Goal: Information Seeking & Learning: Learn about a topic

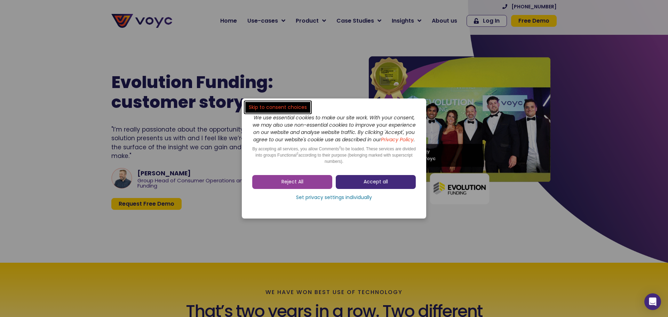
click at [381, 181] on link "Accept all" at bounding box center [376, 182] width 80 height 14
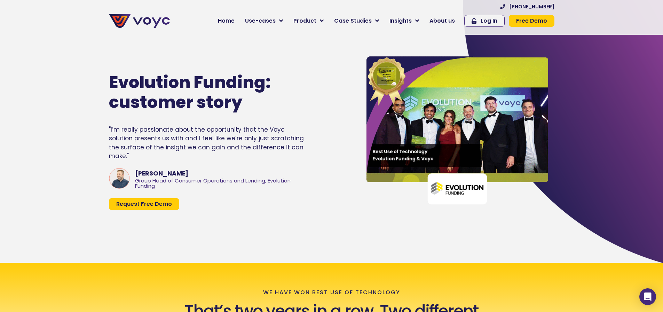
click at [159, 21] on img at bounding box center [139, 21] width 61 height 14
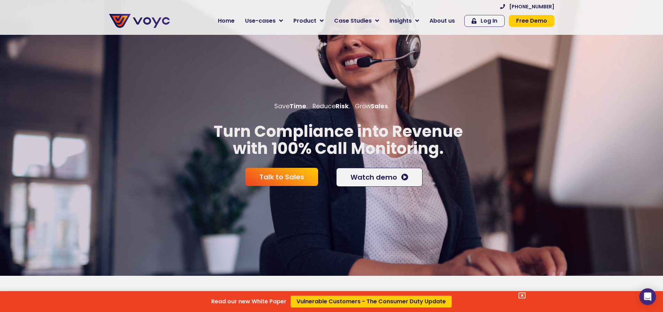
click at [318, 19] on div "Read our new White Paper Vulnerable Customers - The Consumer Duty Update" at bounding box center [331, 156] width 663 height 312
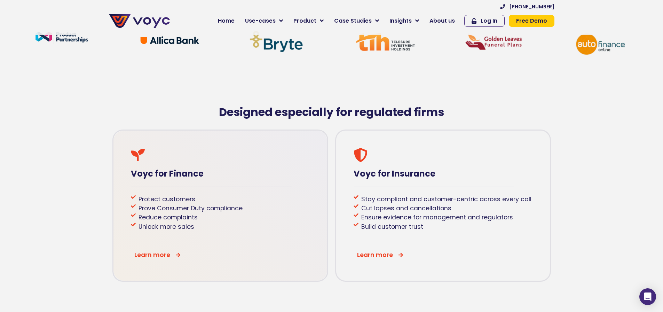
scroll to position [418, 0]
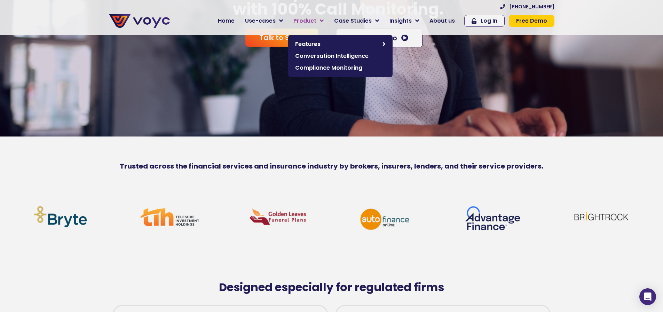
click at [316, 20] on span "Product" at bounding box center [304, 21] width 23 height 8
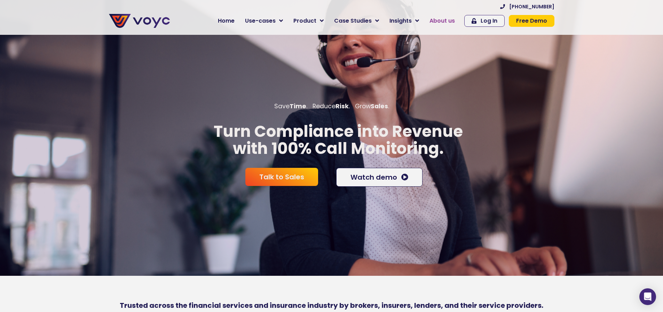
click at [451, 17] on span "About us" at bounding box center [441, 21] width 25 height 8
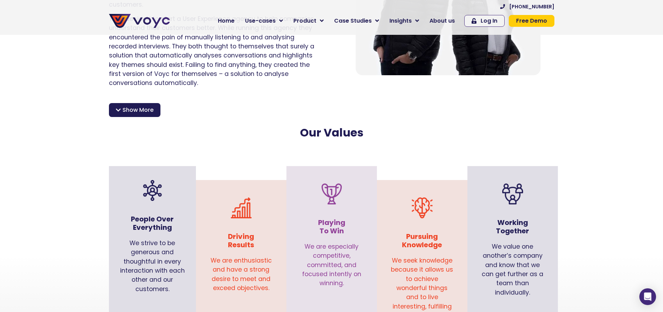
scroll to position [592, 0]
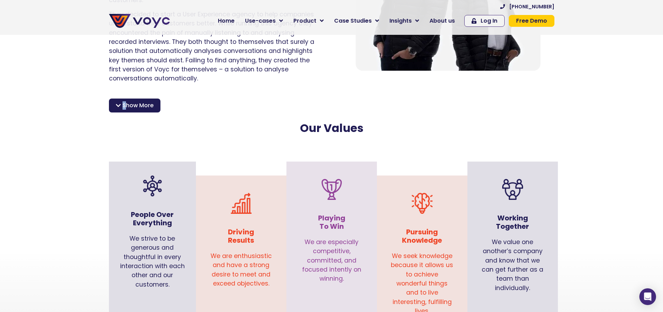
click at [124, 102] on div "Show More" at bounding box center [134, 105] width 51 height 14
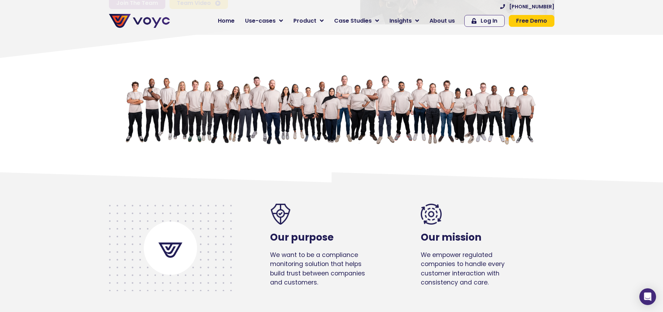
scroll to position [0, 0]
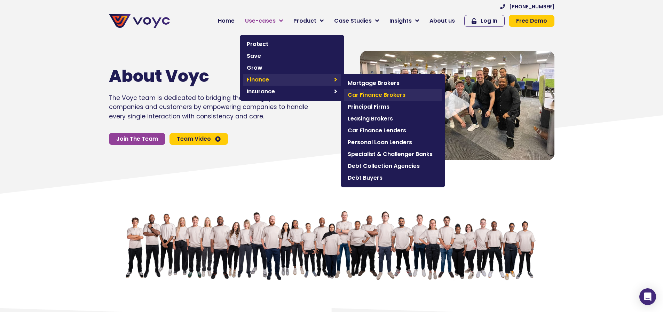
click at [372, 94] on span "Car Finance Brokers" at bounding box center [393, 95] width 90 height 8
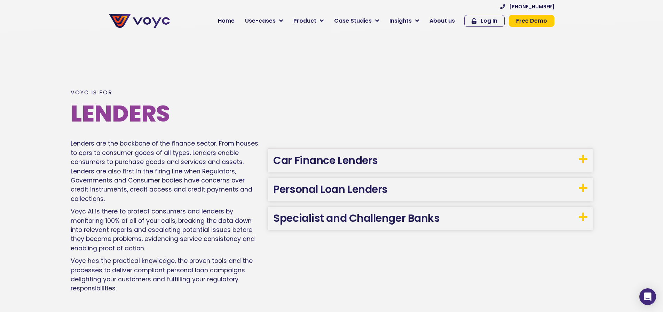
scroll to position [883, 0]
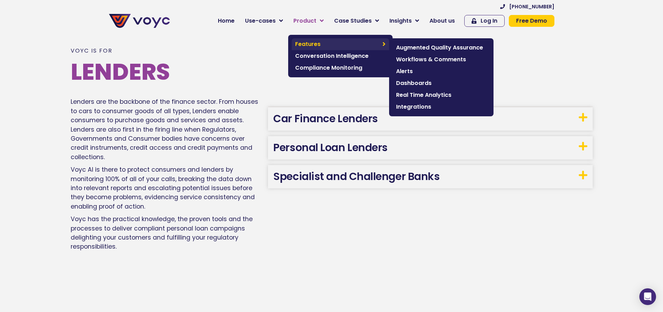
click at [365, 44] on span "Features" at bounding box center [337, 44] width 84 height 8
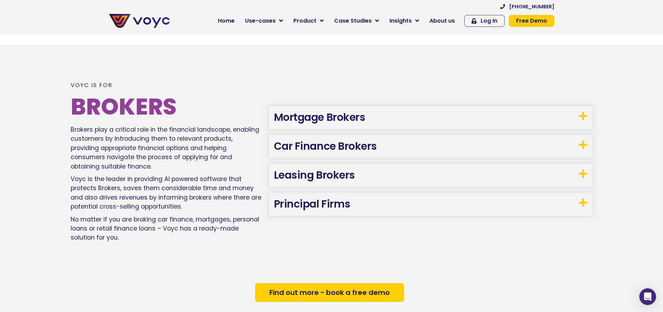
scroll to position [452, 0]
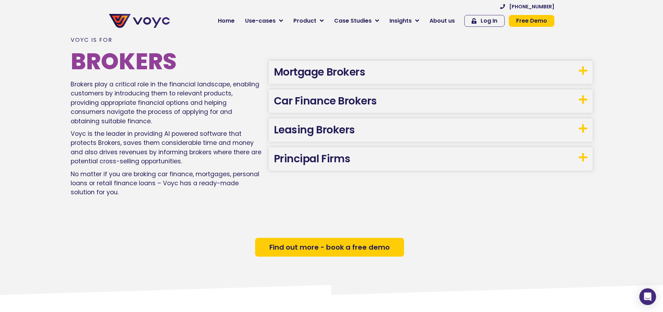
click at [585, 101] on icon at bounding box center [583, 100] width 9 height 10
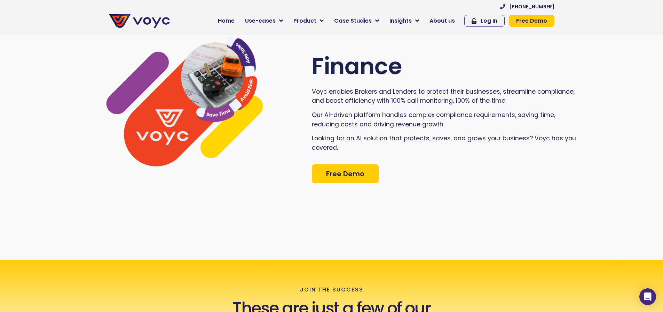
scroll to position [0, 0]
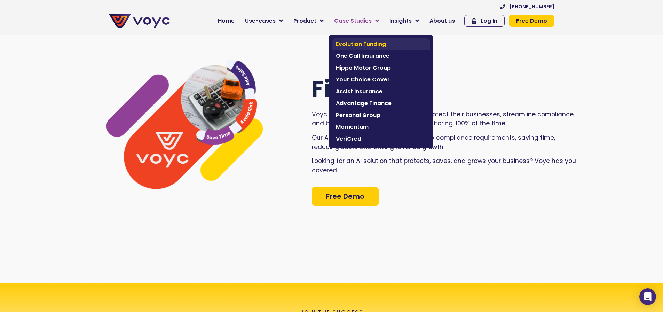
click at [356, 41] on span "Evolution Funding" at bounding box center [381, 44] width 90 height 8
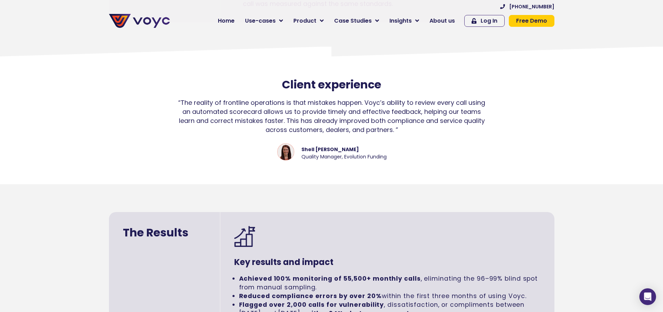
scroll to position [1322, 0]
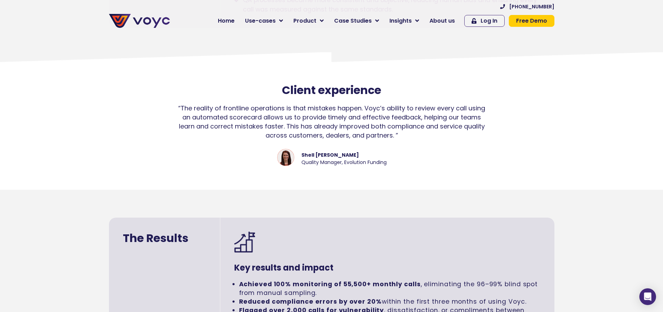
drag, startPoint x: 42, startPoint y: 151, endPoint x: 56, endPoint y: 142, distance: 16.3
